Goal: Task Accomplishment & Management: Complete application form

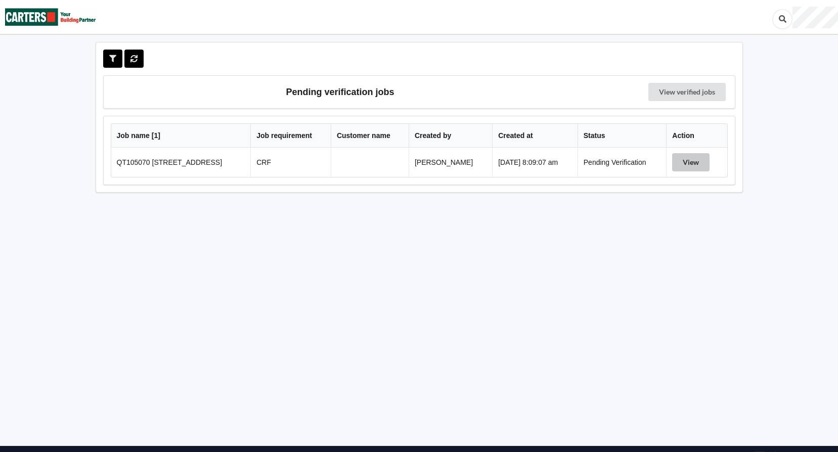
click at [688, 159] on button "View" at bounding box center [690, 162] width 37 height 18
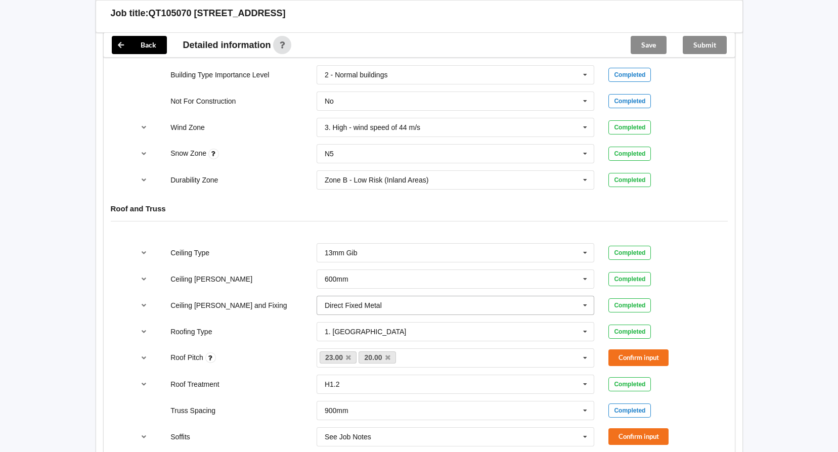
scroll to position [556, 0]
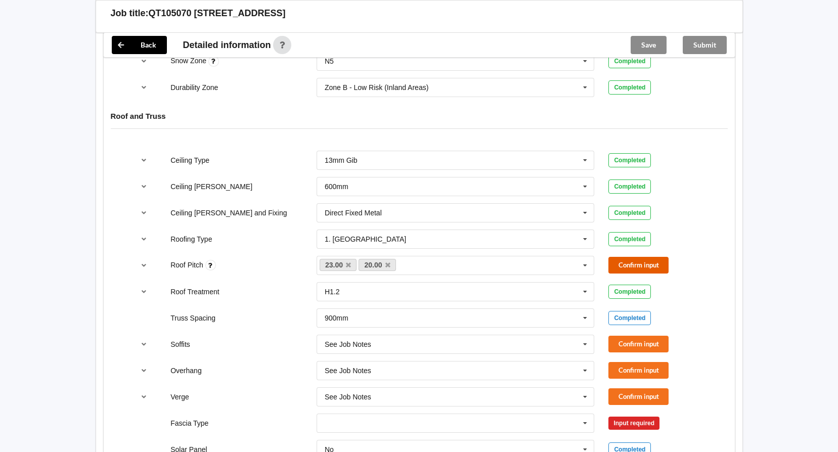
click at [656, 265] on button "Confirm input" at bounding box center [638, 265] width 60 height 17
click at [653, 342] on button "Confirm input" at bounding box center [638, 344] width 60 height 17
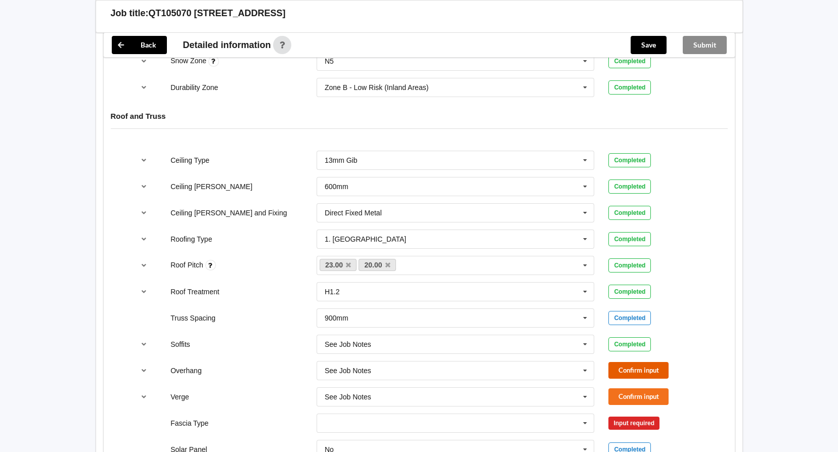
click at [645, 372] on button "Confirm input" at bounding box center [638, 370] width 60 height 17
click at [645, 401] on button "Confirm input" at bounding box center [638, 396] width 60 height 17
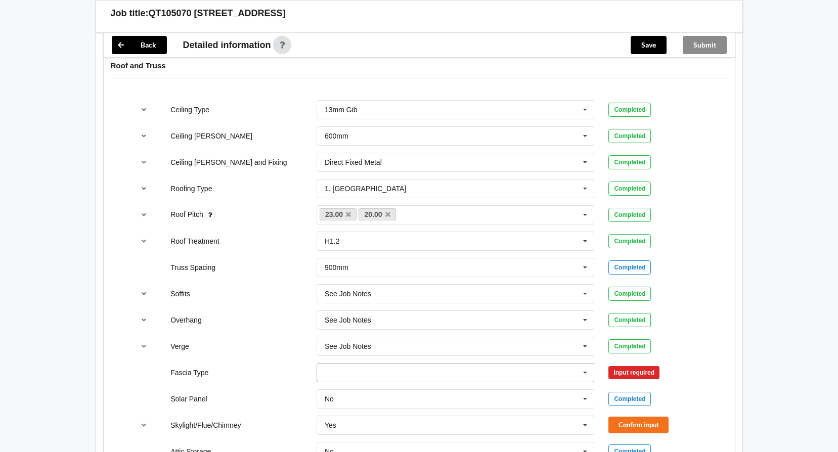
click at [587, 374] on icon at bounding box center [584, 372] width 15 height 19
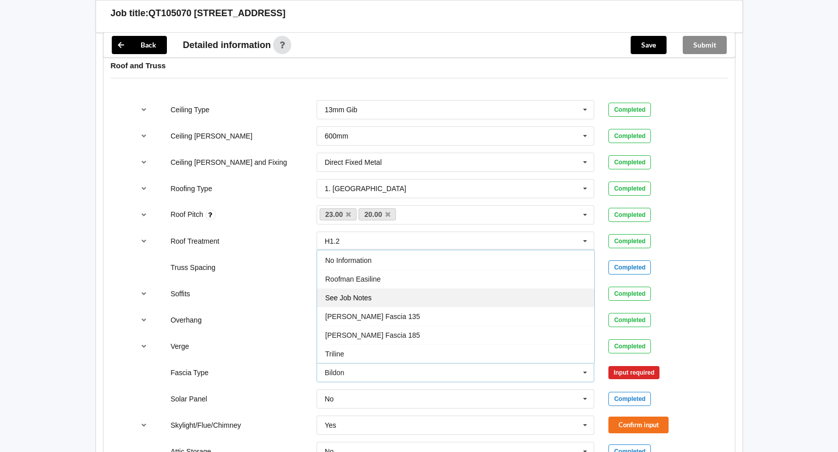
click at [495, 298] on div "See Job Notes" at bounding box center [455, 297] width 277 height 19
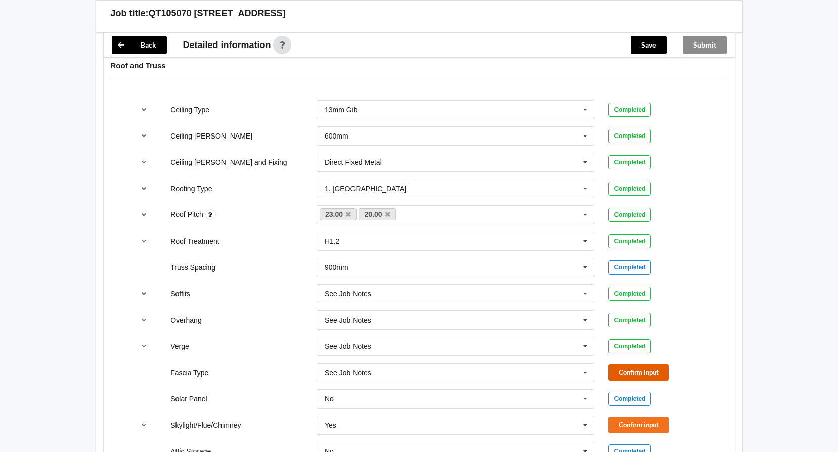
click at [632, 372] on button "Confirm input" at bounding box center [638, 372] width 60 height 17
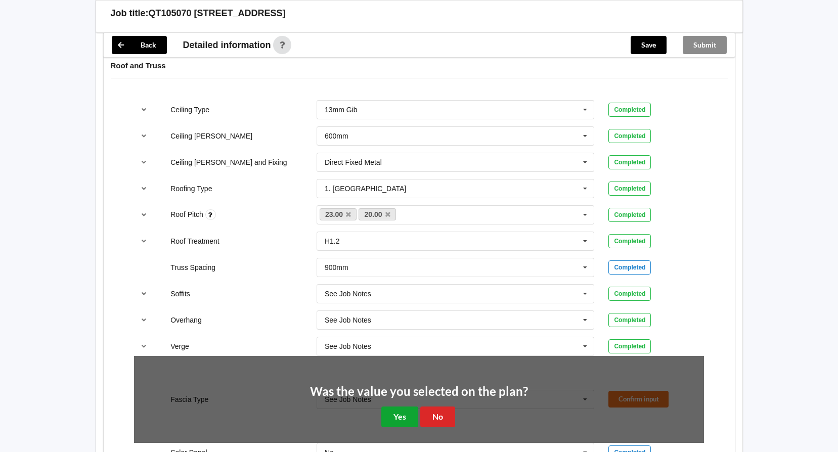
click at [396, 413] on button "Yes" at bounding box center [399, 416] width 37 height 21
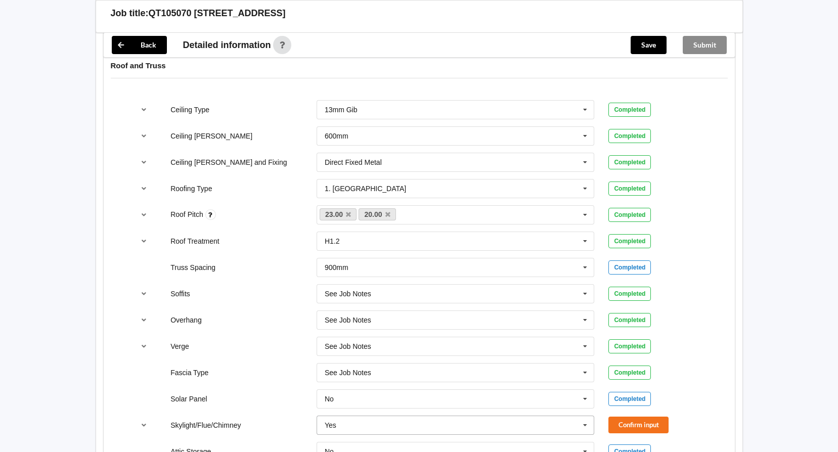
click at [588, 425] on icon at bounding box center [584, 425] width 15 height 19
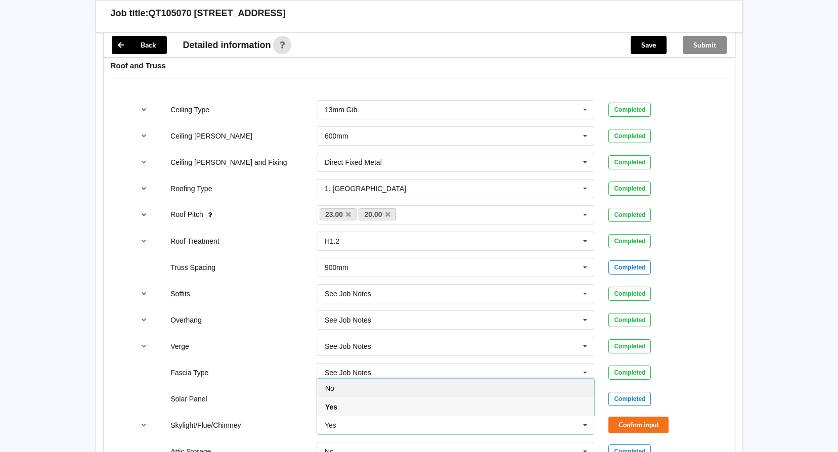
click at [495, 390] on div "No" at bounding box center [455, 388] width 277 height 19
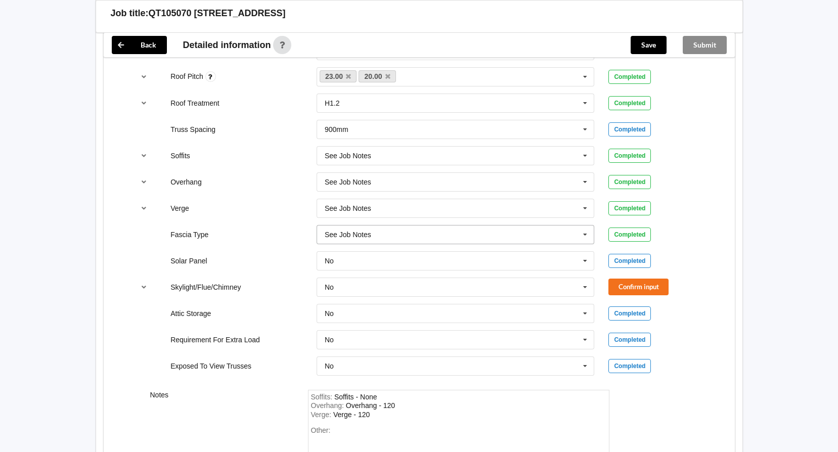
scroll to position [758, 0]
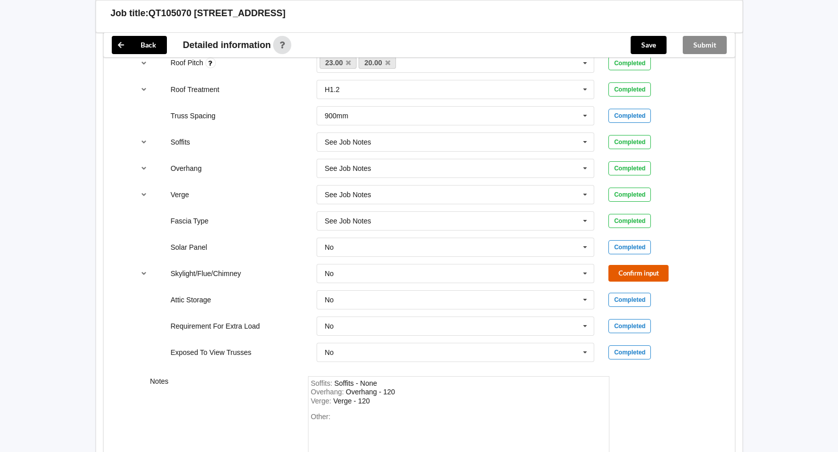
click at [638, 279] on button "Confirm input" at bounding box center [638, 273] width 60 height 17
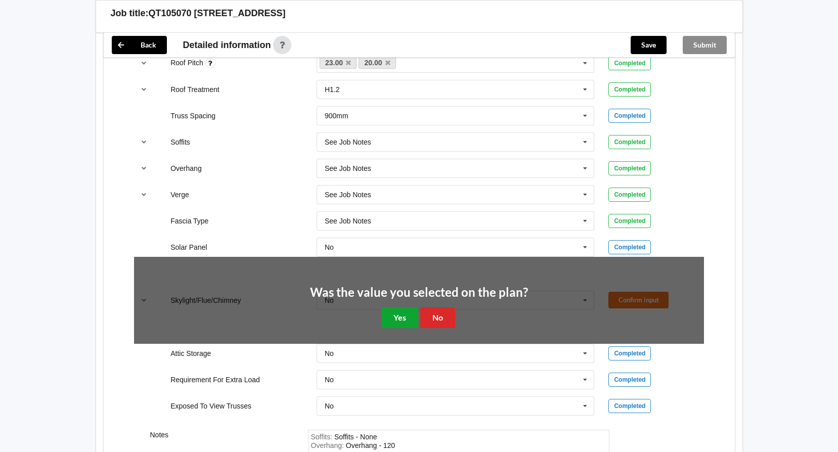
click at [404, 317] on button "Yes" at bounding box center [399, 317] width 37 height 21
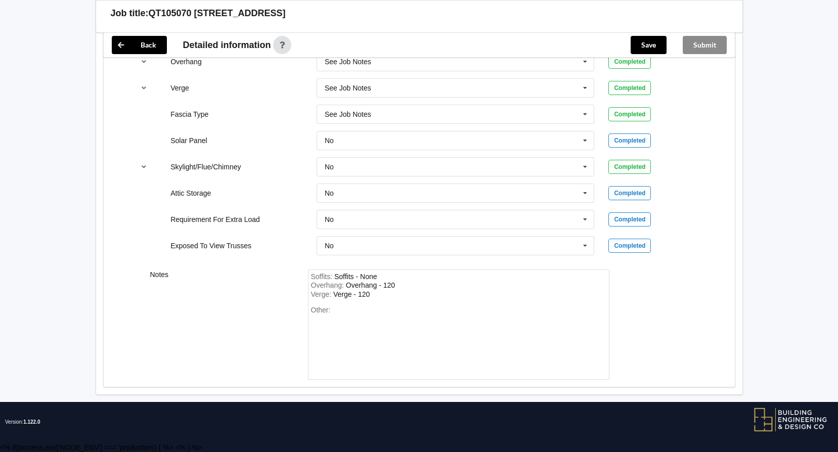
scroll to position [865, 0]
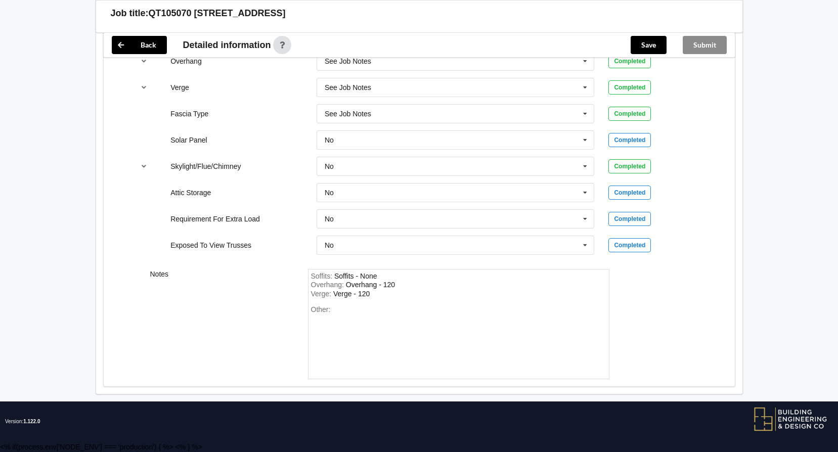
drag, startPoint x: 0, startPoint y: 298, endPoint x: 57, endPoint y: 141, distance: 167.1
click at [655, 42] on button "Save" at bounding box center [648, 45] width 36 height 18
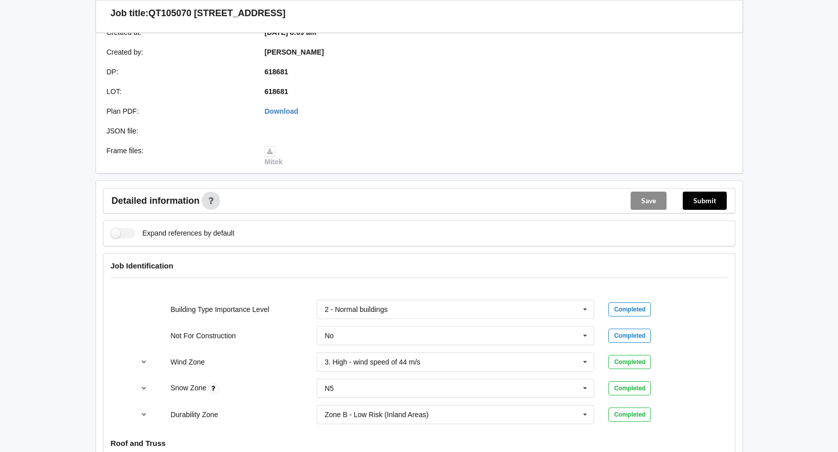
scroll to position [106, 0]
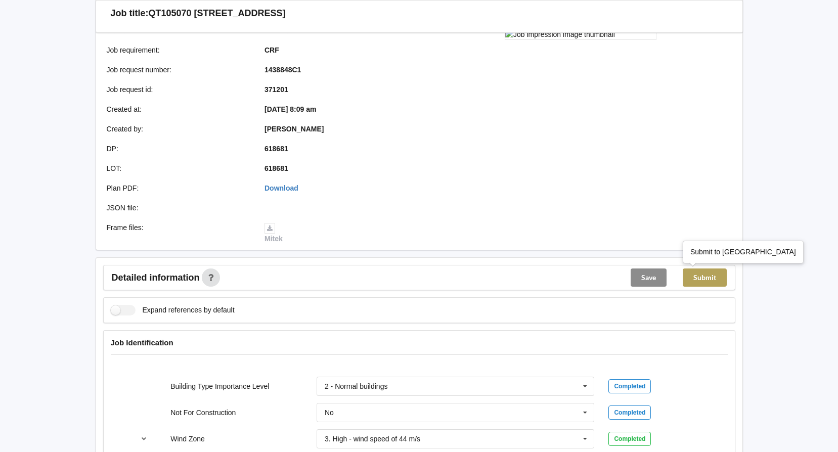
click at [702, 277] on button "Submit" at bounding box center [704, 277] width 44 height 18
